Goal: Information Seeking & Learning: Learn about a topic

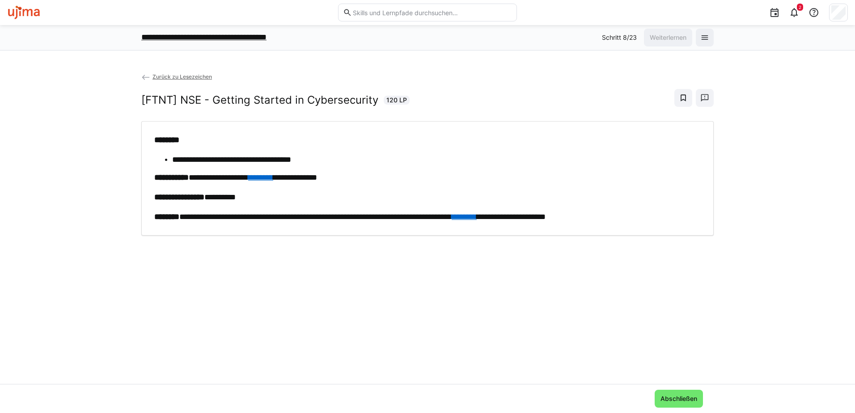
click at [233, 34] on p "**********" at bounding box center [222, 38] width 163 height 12
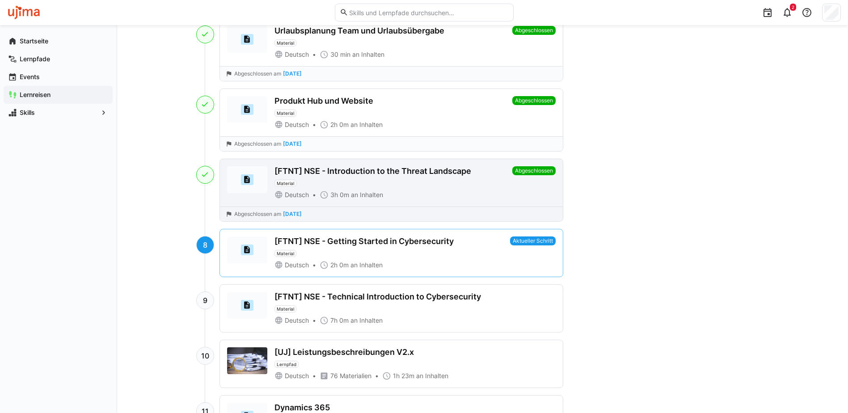
scroll to position [492, 0]
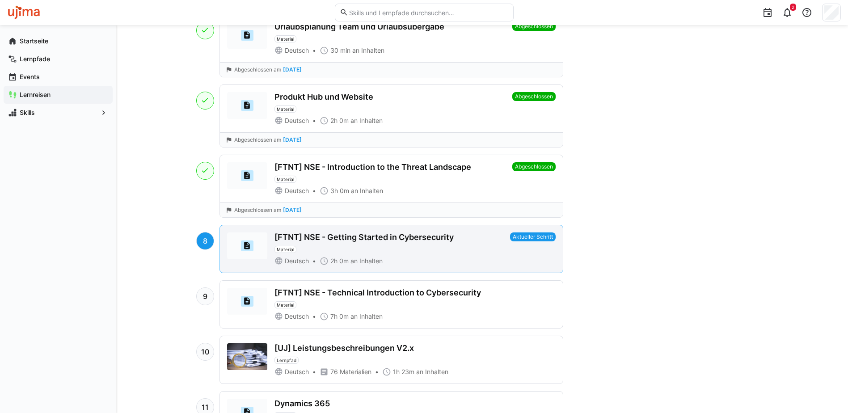
click at [413, 248] on div "[FTNT] NSE - Getting Started in Cybersecurity Material" at bounding box center [391, 243] width 232 height 21
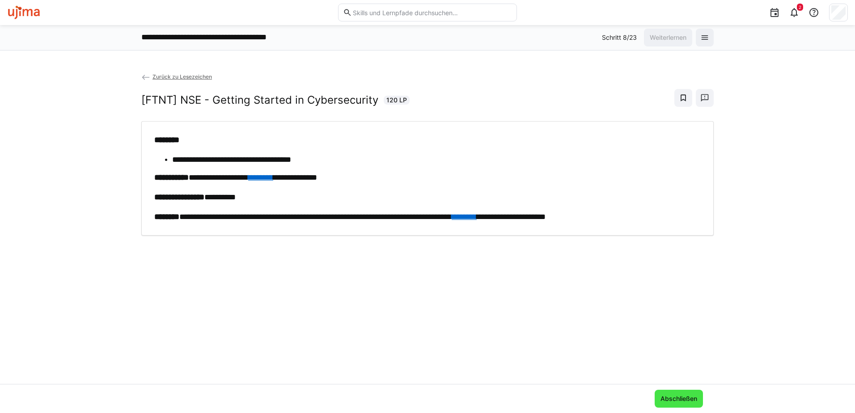
click at [667, 402] on span "Abschließen" at bounding box center [678, 398] width 39 height 9
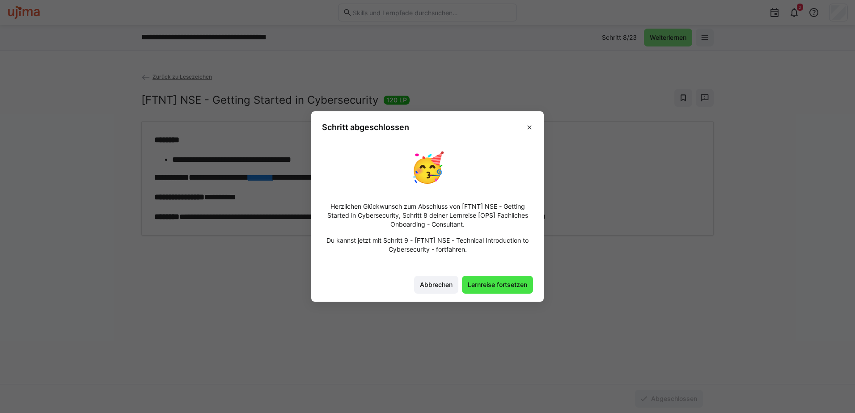
click at [496, 285] on span "Lernreise fortsetzen" at bounding box center [497, 284] width 62 height 9
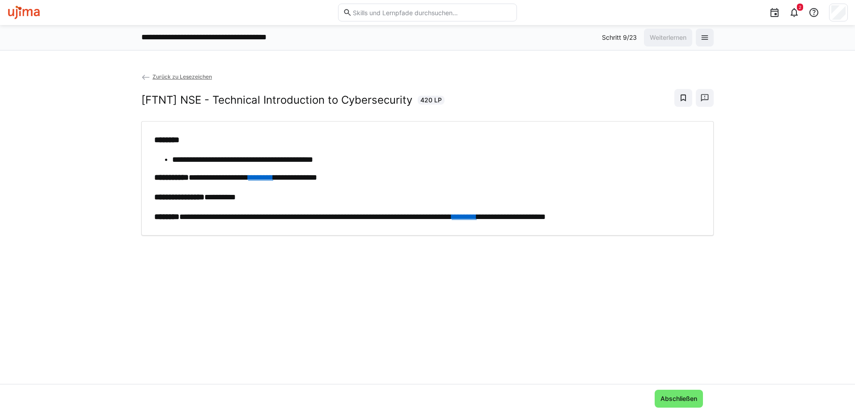
click at [273, 177] on link "********" at bounding box center [260, 177] width 25 height 8
click at [183, 76] on span "Zurück zu Lesezeichen" at bounding box center [181, 76] width 59 height 7
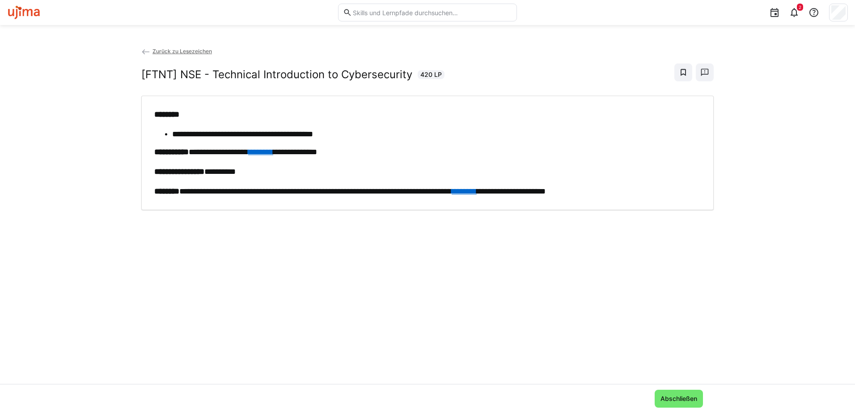
click at [190, 51] on span "Zurück zu Lesezeichen" at bounding box center [181, 51] width 59 height 7
click at [152, 51] on span "Zurück zu Lesezeichen" at bounding box center [181, 51] width 59 height 7
click at [28, 14] on img at bounding box center [24, 12] width 34 height 14
click at [312, 8] on div at bounding box center [169, 12] width 325 height 14
